Goal: Transaction & Acquisition: Purchase product/service

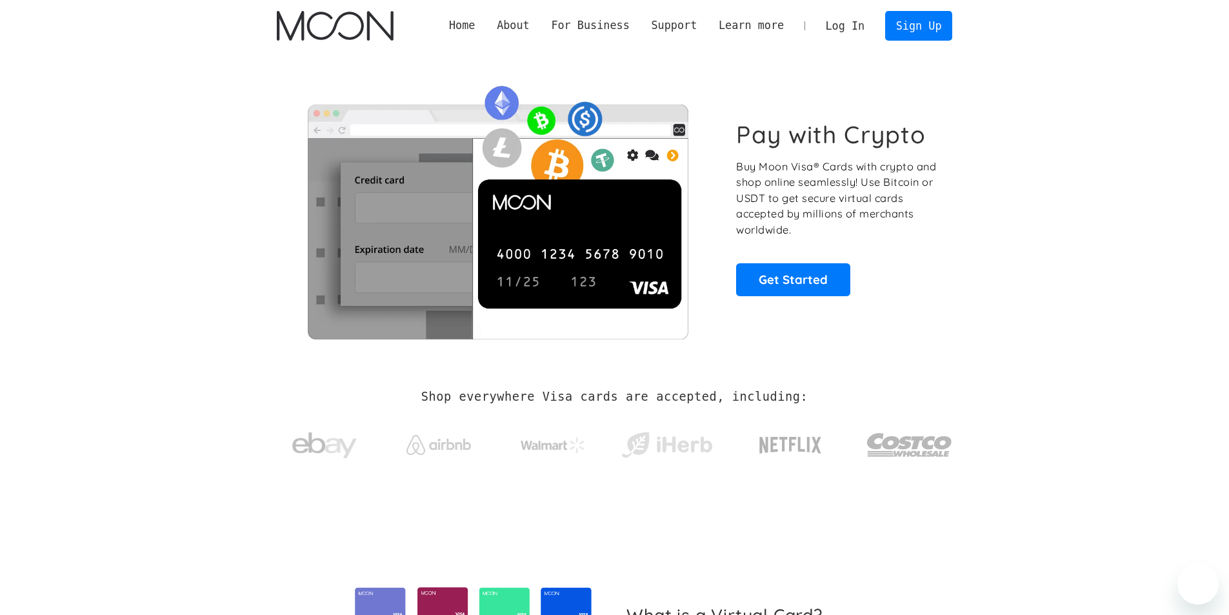
click at [860, 22] on link "Log In" at bounding box center [845, 26] width 61 height 28
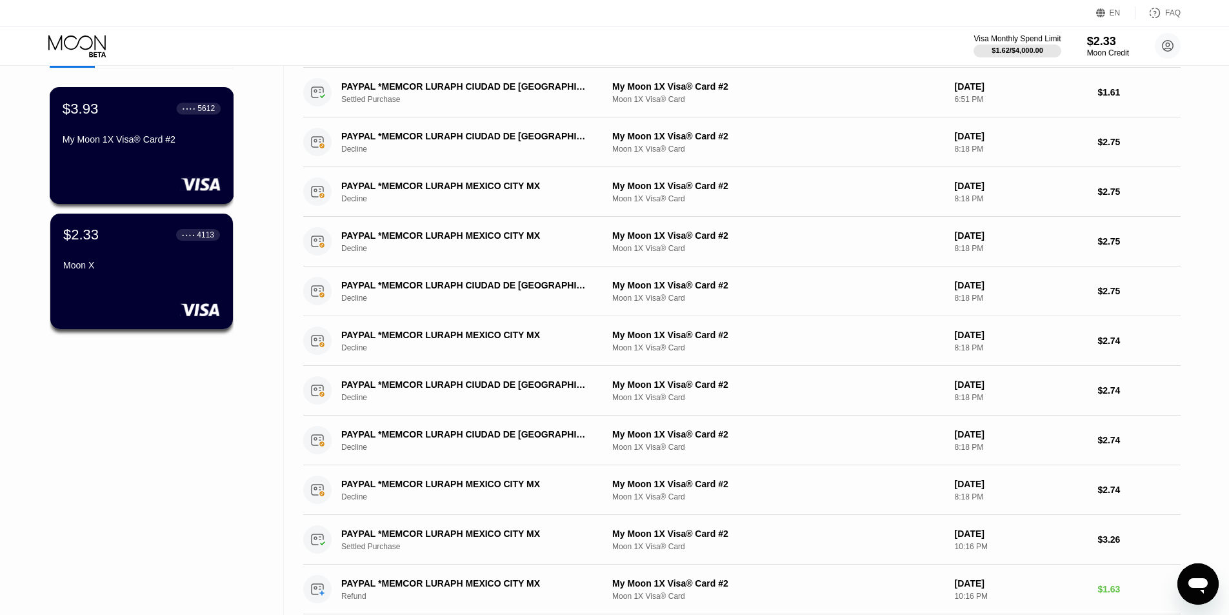
scroll to position [86, 0]
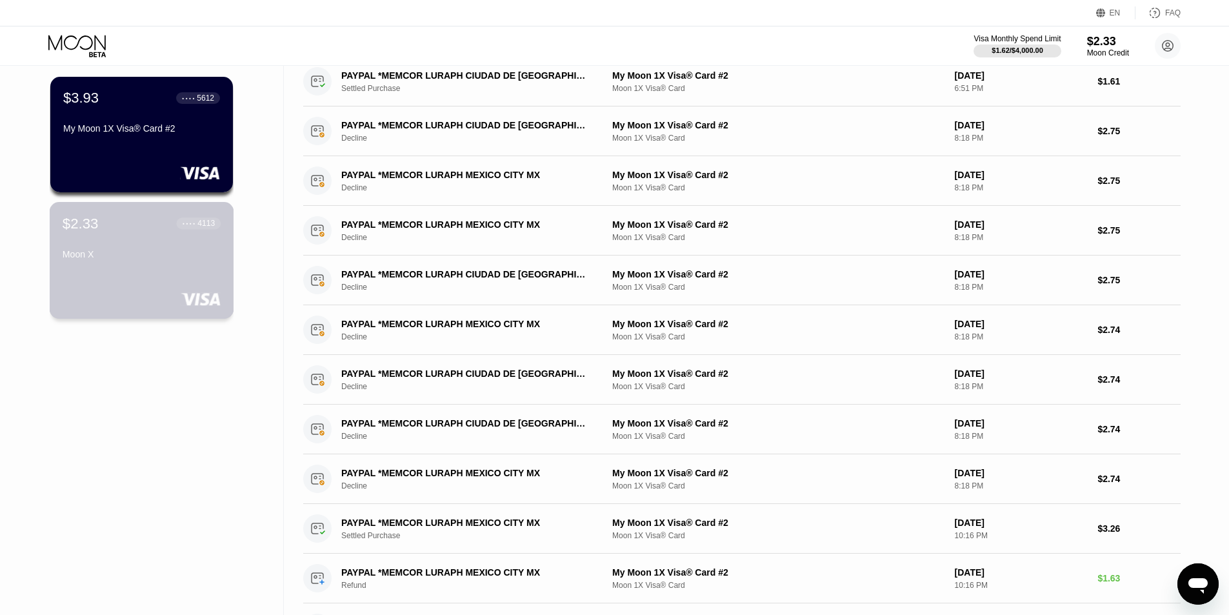
click at [168, 274] on div "$2.33 ● ● ● ● 4113 Moon X" at bounding box center [142, 260] width 184 height 117
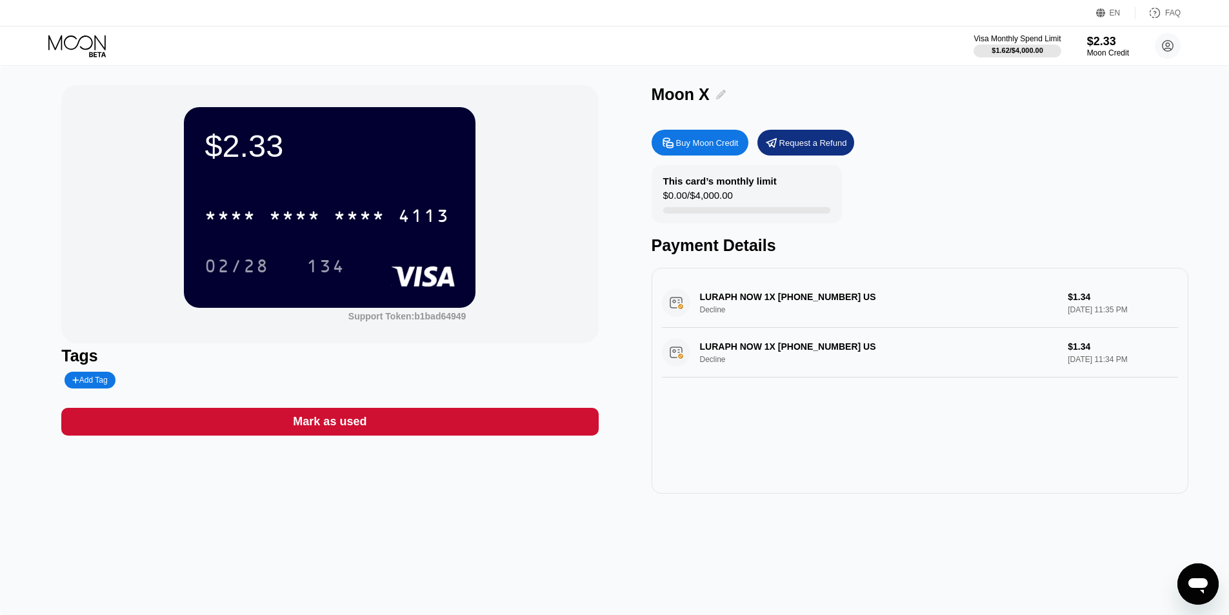
click at [724, 97] on icon at bounding box center [721, 95] width 10 height 10
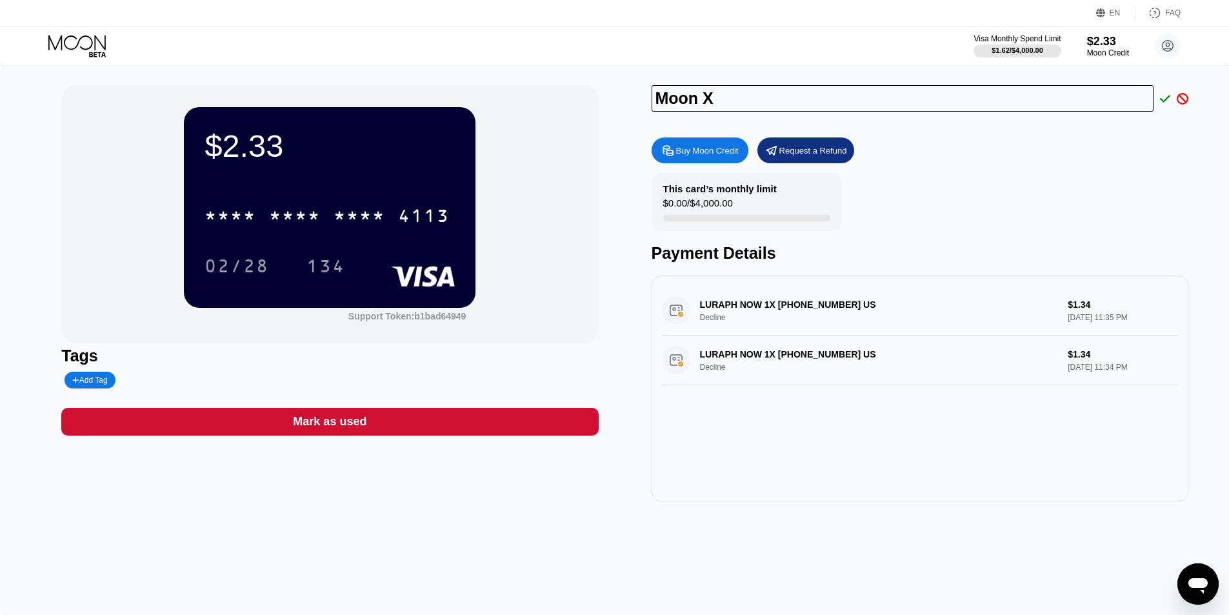
click at [1181, 99] on icon at bounding box center [1183, 99] width 12 height 12
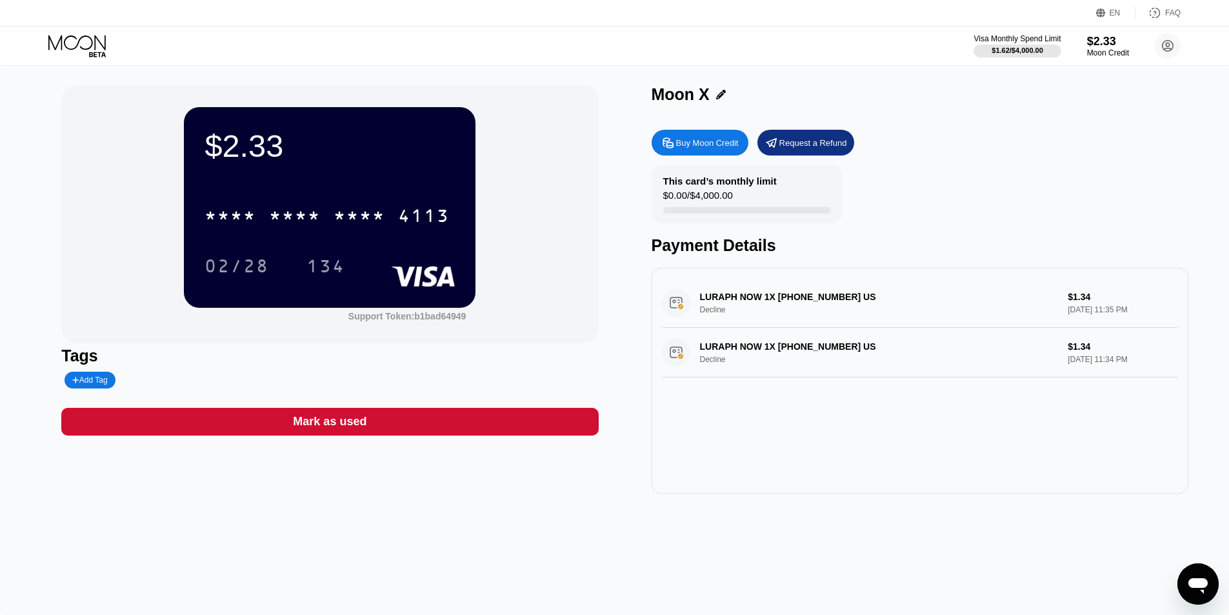
click at [84, 30] on div "Visa Monthly Spend Limit $1.62 / $4,000.00 $2.33 Moon Credit Scriptere adoptmed…" at bounding box center [614, 45] width 1229 height 39
click at [88, 42] on icon at bounding box center [78, 46] width 60 height 23
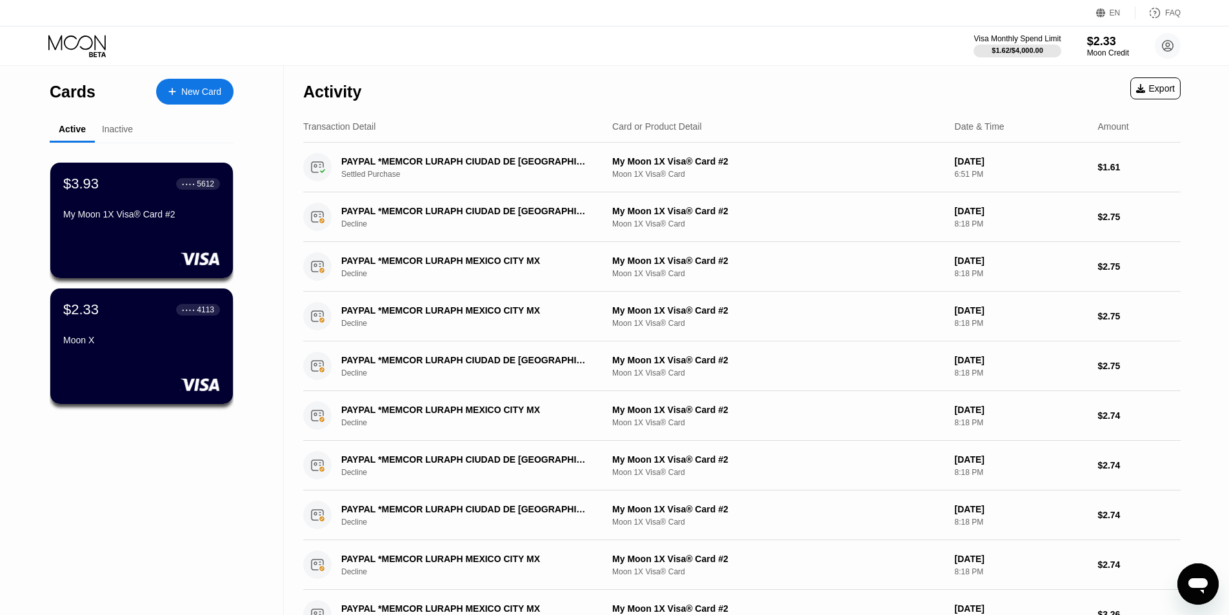
click at [204, 85] on div "New Card" at bounding box center [194, 92] width 77 height 26
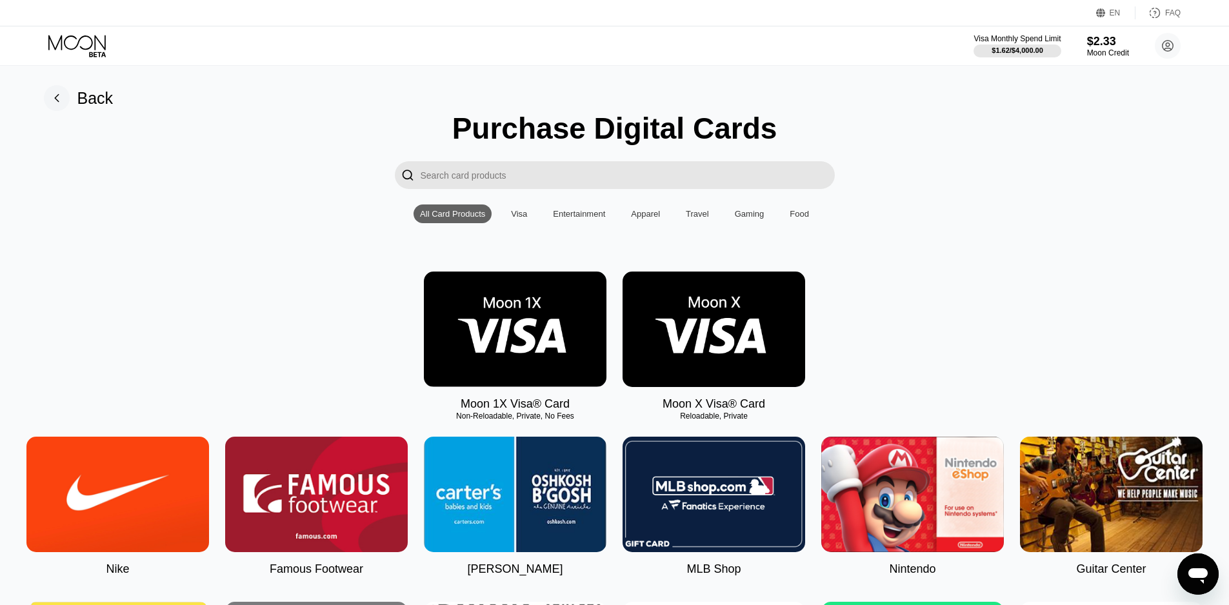
click at [518, 344] on img at bounding box center [515, 329] width 183 height 115
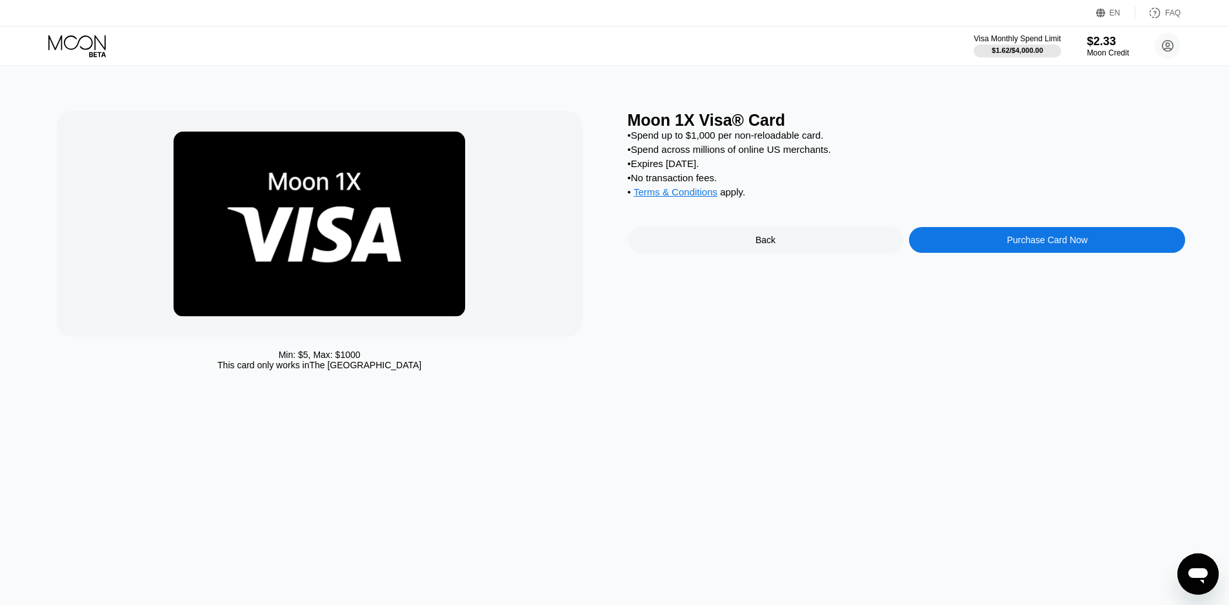
click at [1002, 252] on div "Purchase Card Now" at bounding box center [1047, 240] width 276 height 26
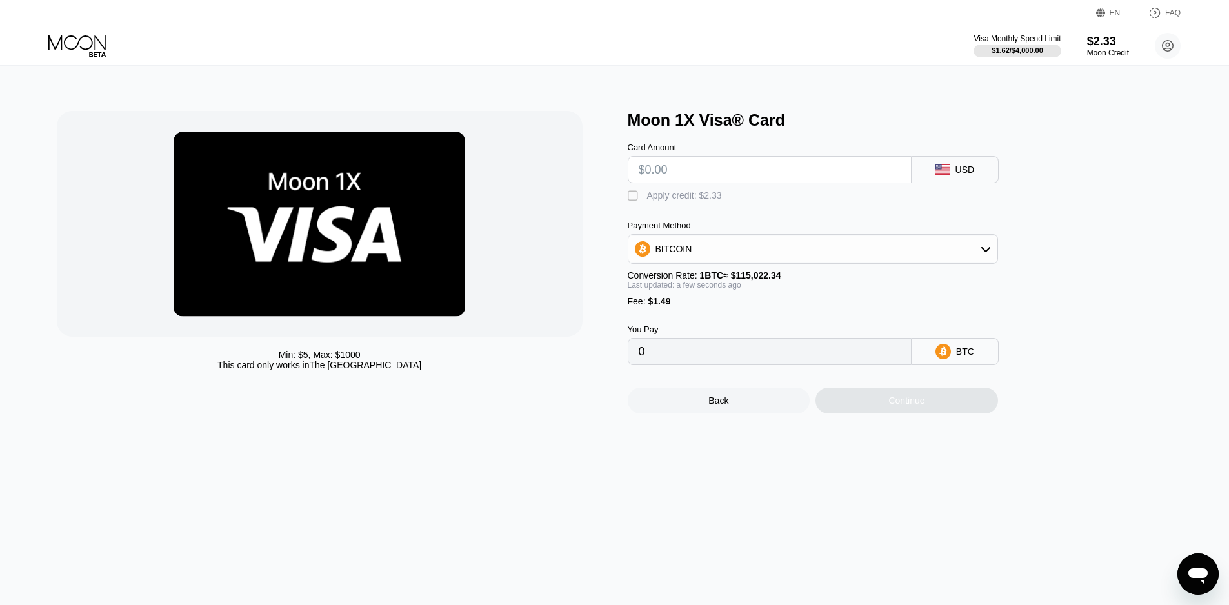
click at [717, 173] on input "text" at bounding box center [770, 170] width 262 height 26
type input "$120"
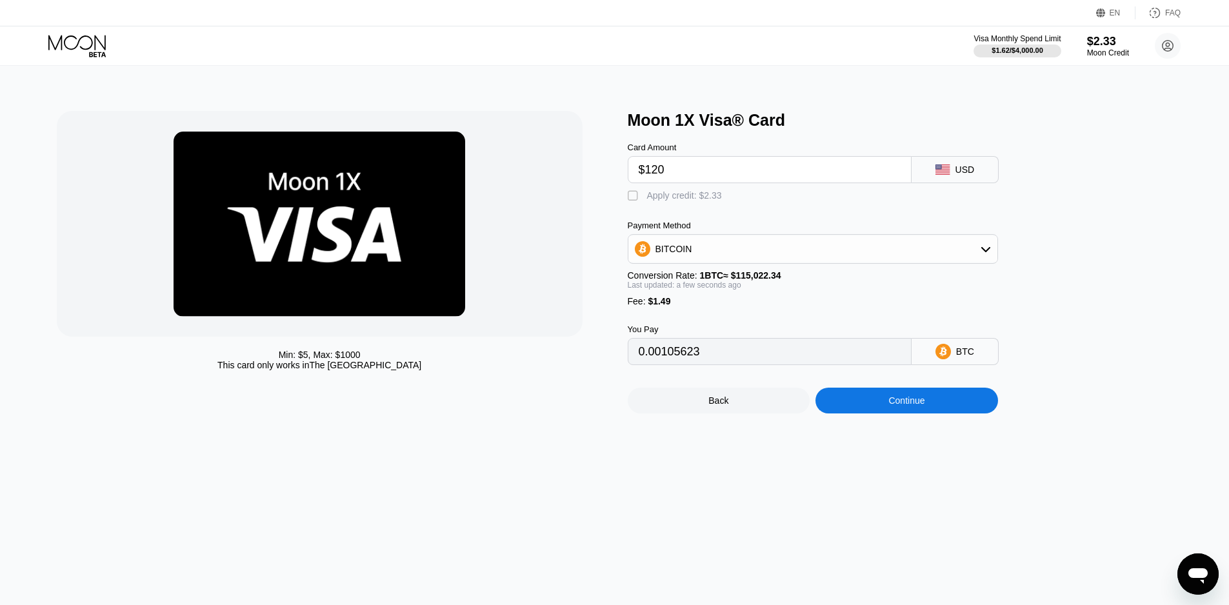
type input "0.00105623"
type input "$120"
click at [721, 262] on div "BITCOIN" at bounding box center [812, 249] width 369 height 26
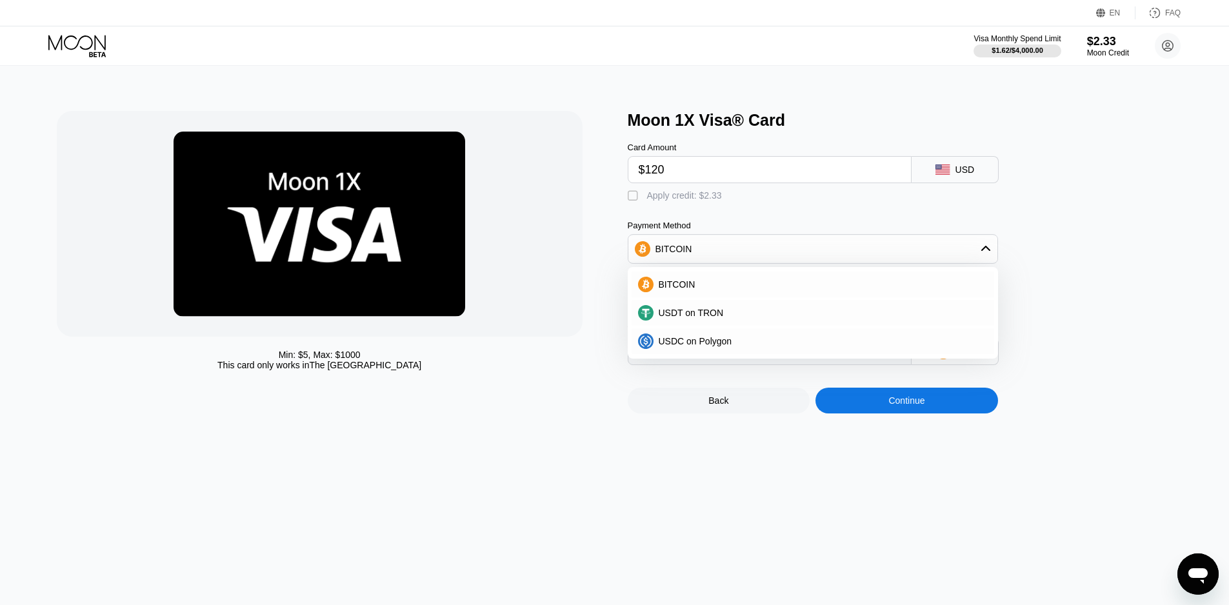
click at [721, 262] on div "BITCOIN" at bounding box center [812, 249] width 369 height 26
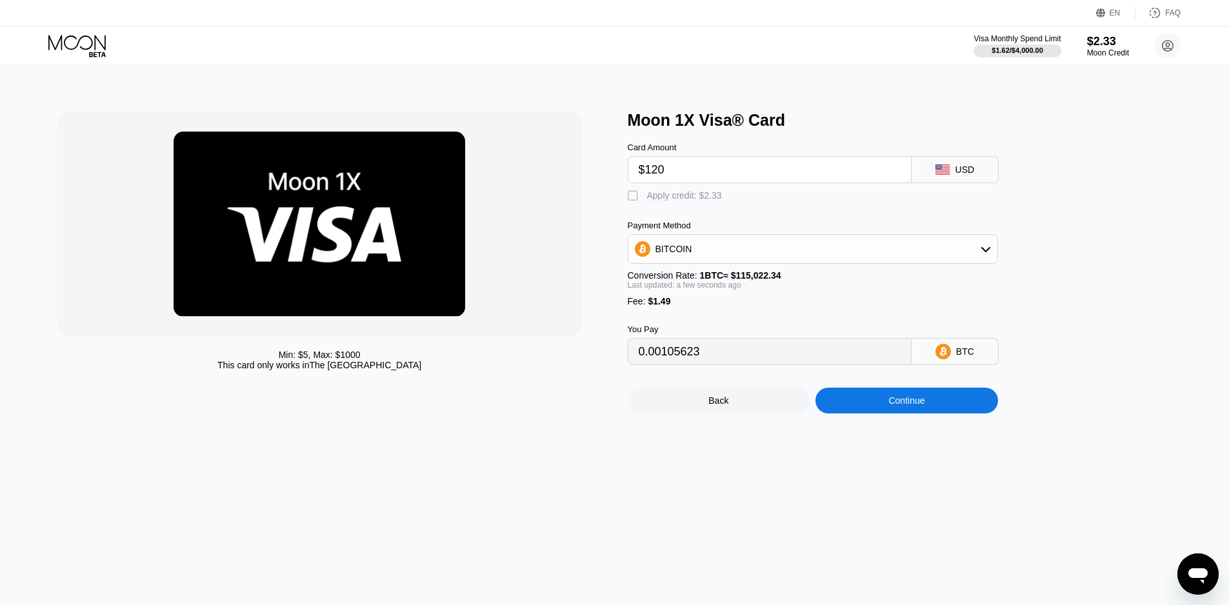
drag, startPoint x: 675, startPoint y: 367, endPoint x: 498, endPoint y: 366, distance: 176.7
click at [528, 366] on div "Min: $ 5 , Max: $ 1000 This card only works in The United States Moon 1X Visa® …" at bounding box center [615, 262] width 1116 height 303
click at [812, 325] on div "You Pay 0.00105623 BTC" at bounding box center [834, 335] width 413 height 59
click at [731, 364] on input "0.00105623" at bounding box center [770, 352] width 262 height 26
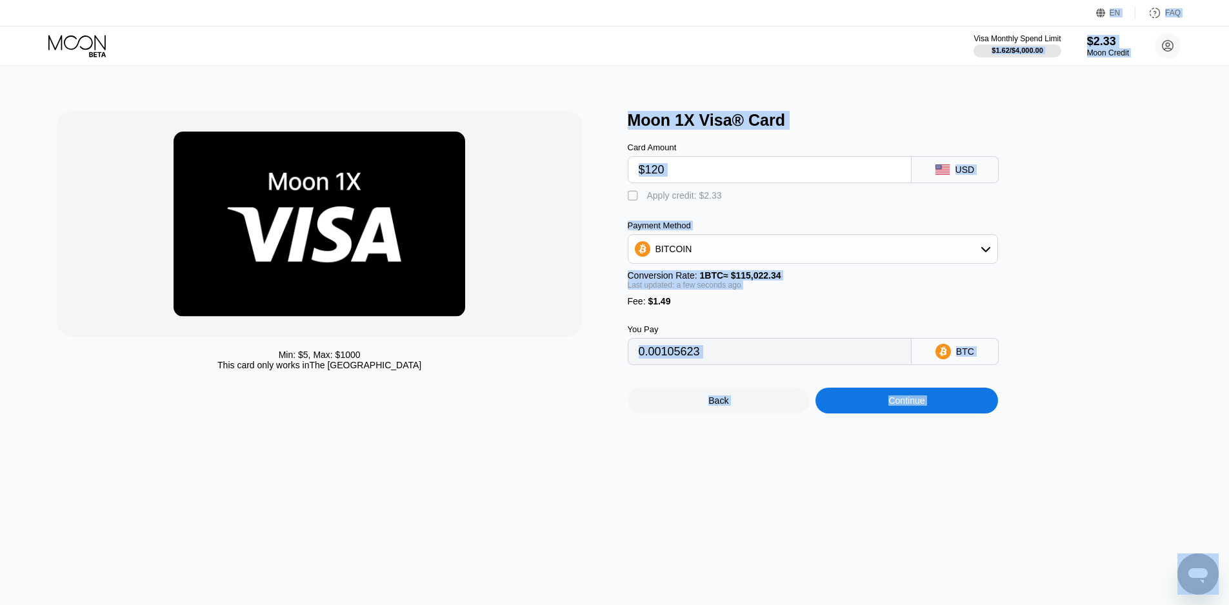
click at [731, 364] on input "0.00105623" at bounding box center [770, 352] width 262 height 26
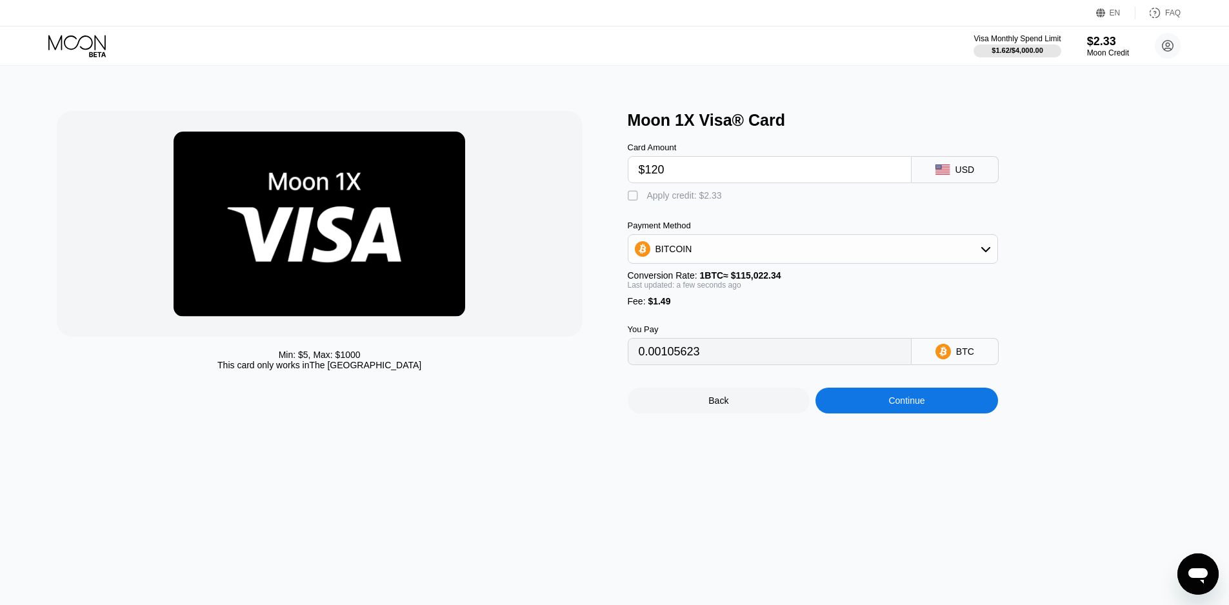
drag, startPoint x: 668, startPoint y: 364, endPoint x: 593, endPoint y: 364, distance: 74.2
click at [593, 364] on div "Min: $ 5 , Max: $ 1000 This card only works in The United States Moon 1X Visa® …" at bounding box center [615, 262] width 1116 height 303
click at [866, 306] on div "Fee : $1.49" at bounding box center [813, 301] width 370 height 10
click at [857, 402] on div "Continue" at bounding box center [906, 401] width 183 height 26
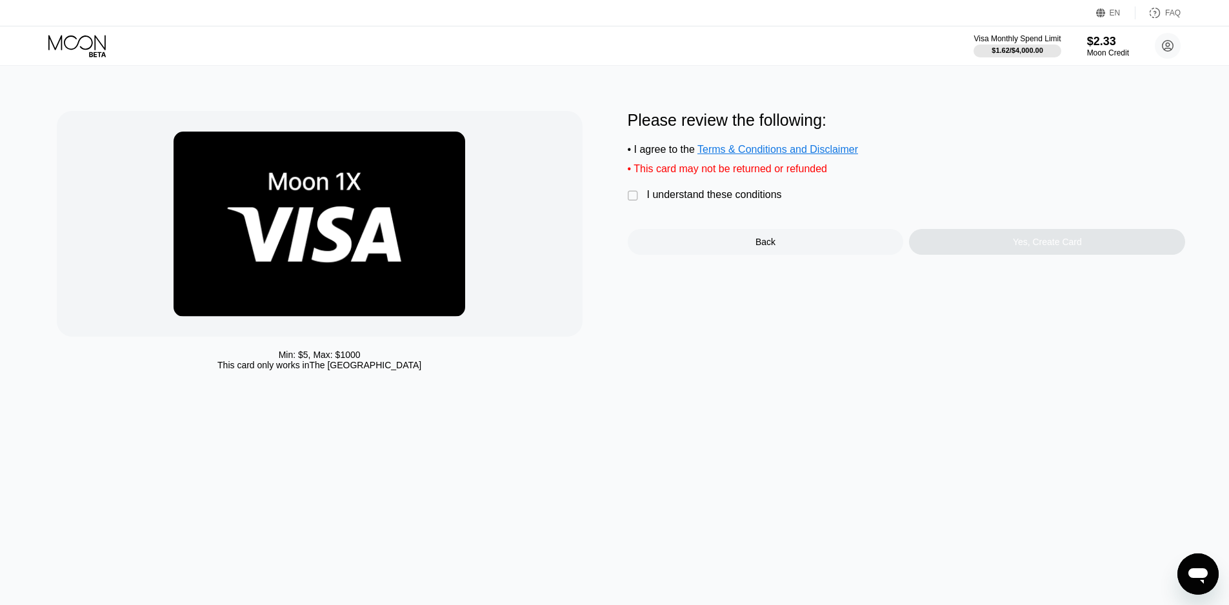
click at [711, 199] on div "I understand these conditions" at bounding box center [714, 195] width 135 height 12
click at [960, 246] on div "Yes, Create Card" at bounding box center [1047, 242] width 276 height 26
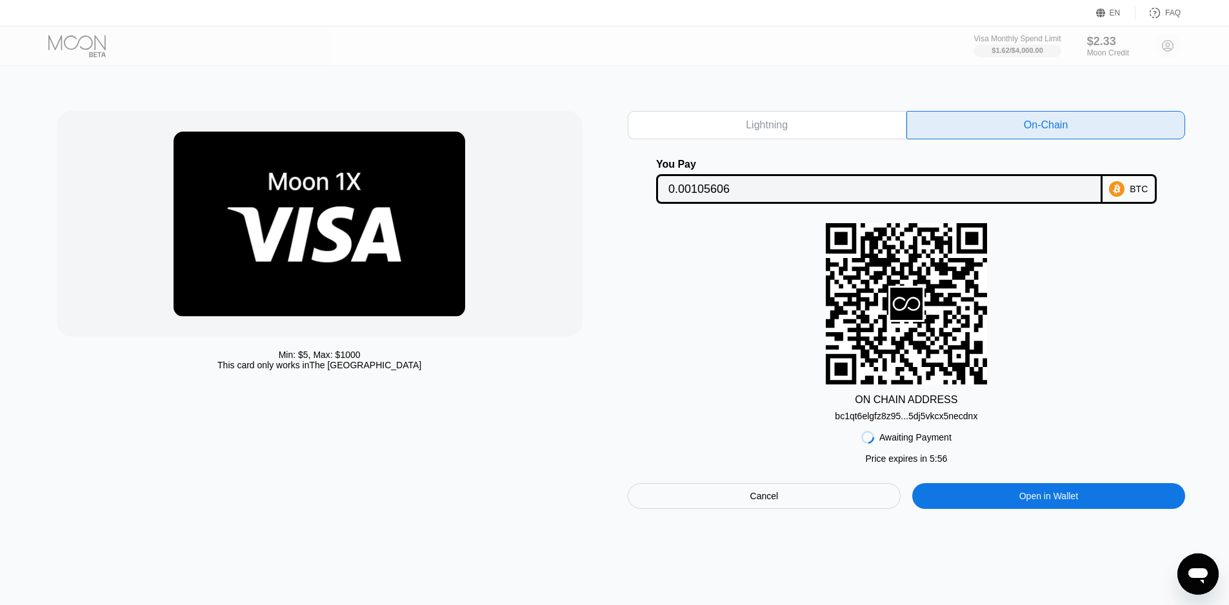
click at [937, 194] on input "0.00105606" at bounding box center [879, 189] width 422 height 26
click at [713, 187] on input "0.00105606" at bounding box center [879, 189] width 422 height 26
click at [870, 417] on div "bc1qt6elgfz8z95...5dj5vkcx5necdnx" at bounding box center [906, 416] width 143 height 10
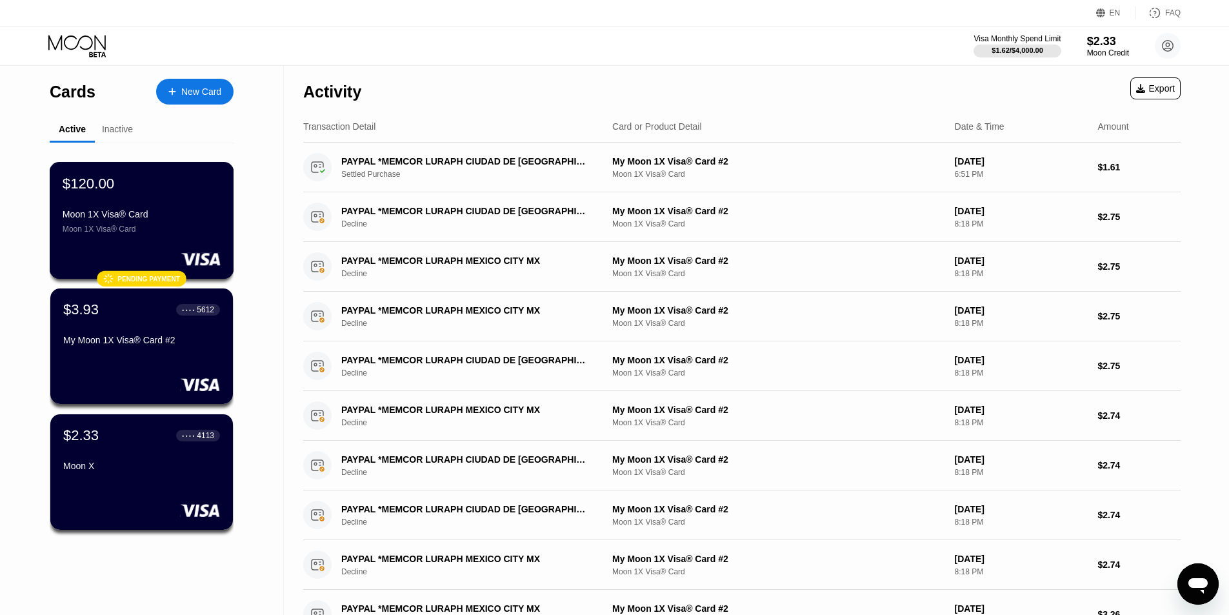
click at [188, 234] on div "Moon 1X Visa® Card" at bounding box center [142, 228] width 158 height 9
